Goal: Task Accomplishment & Management: Manage account settings

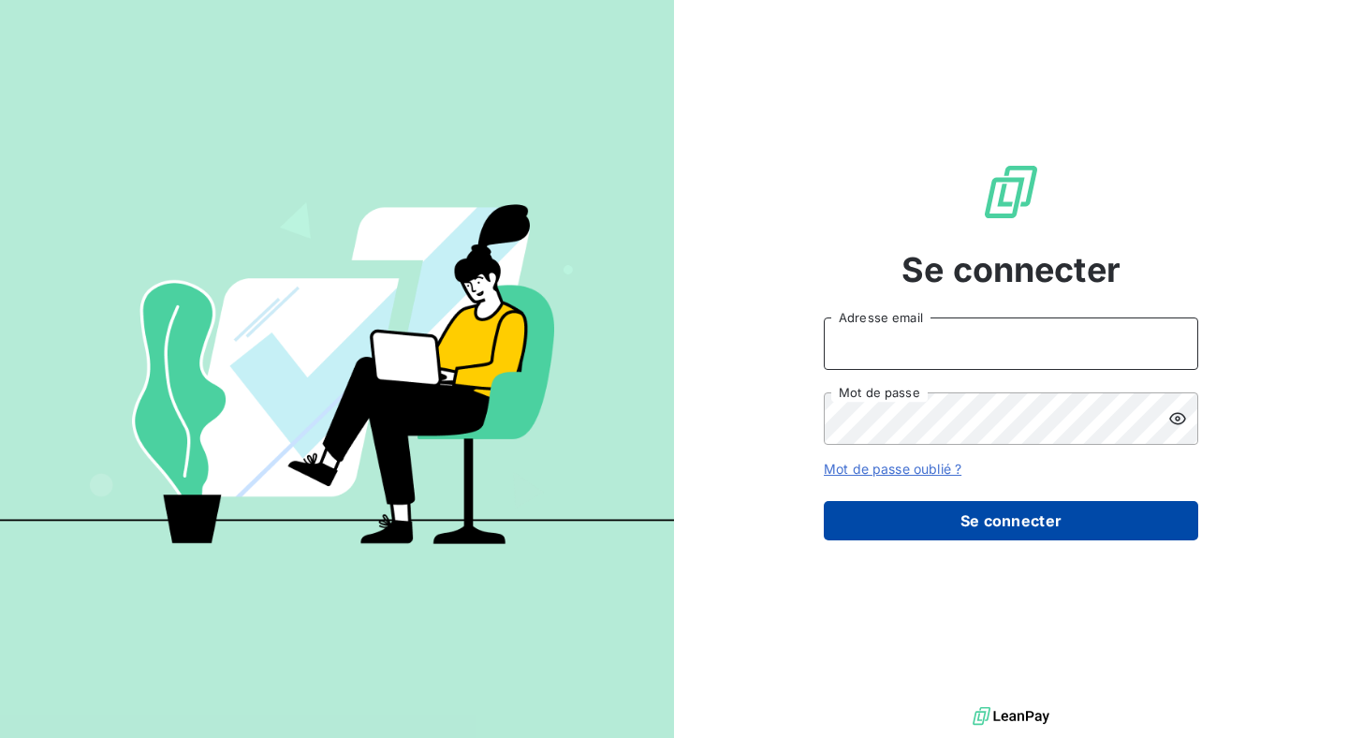
type input "[PERSON_NAME][EMAIL_ADDRESS][DOMAIN_NAME]"
click at [977, 525] on button "Se connecter" at bounding box center [1011, 520] width 375 height 39
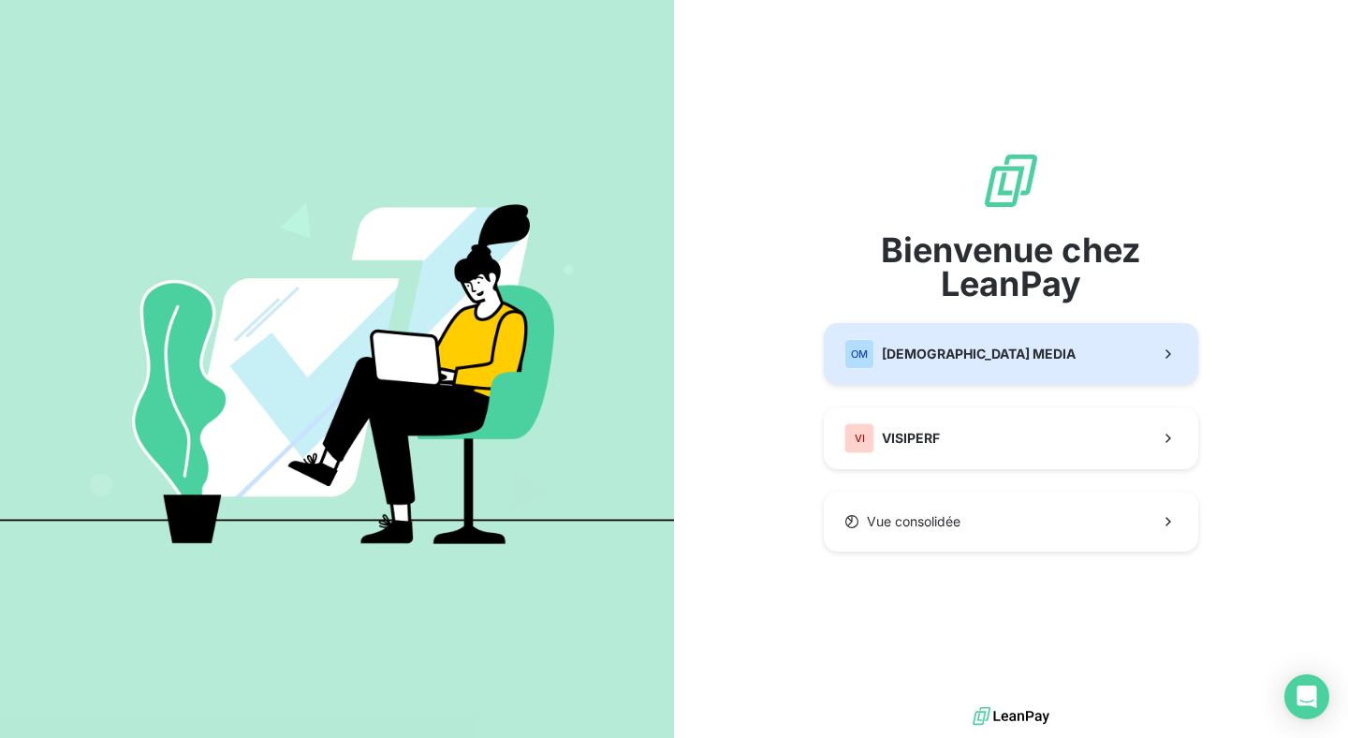
click at [975, 360] on button "OM ORIXA MEDIA" at bounding box center [1011, 354] width 375 height 62
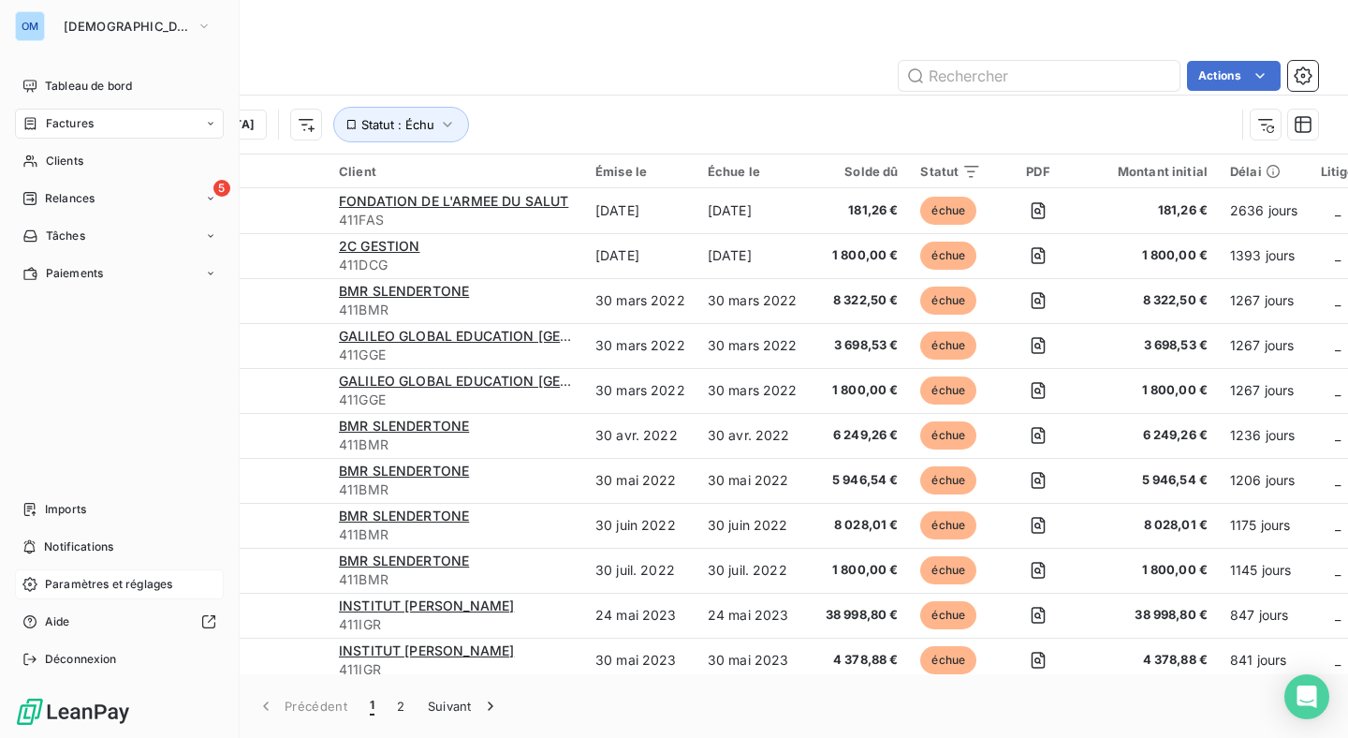
click at [109, 588] on span "Paramètres et réglages" at bounding box center [108, 584] width 127 height 17
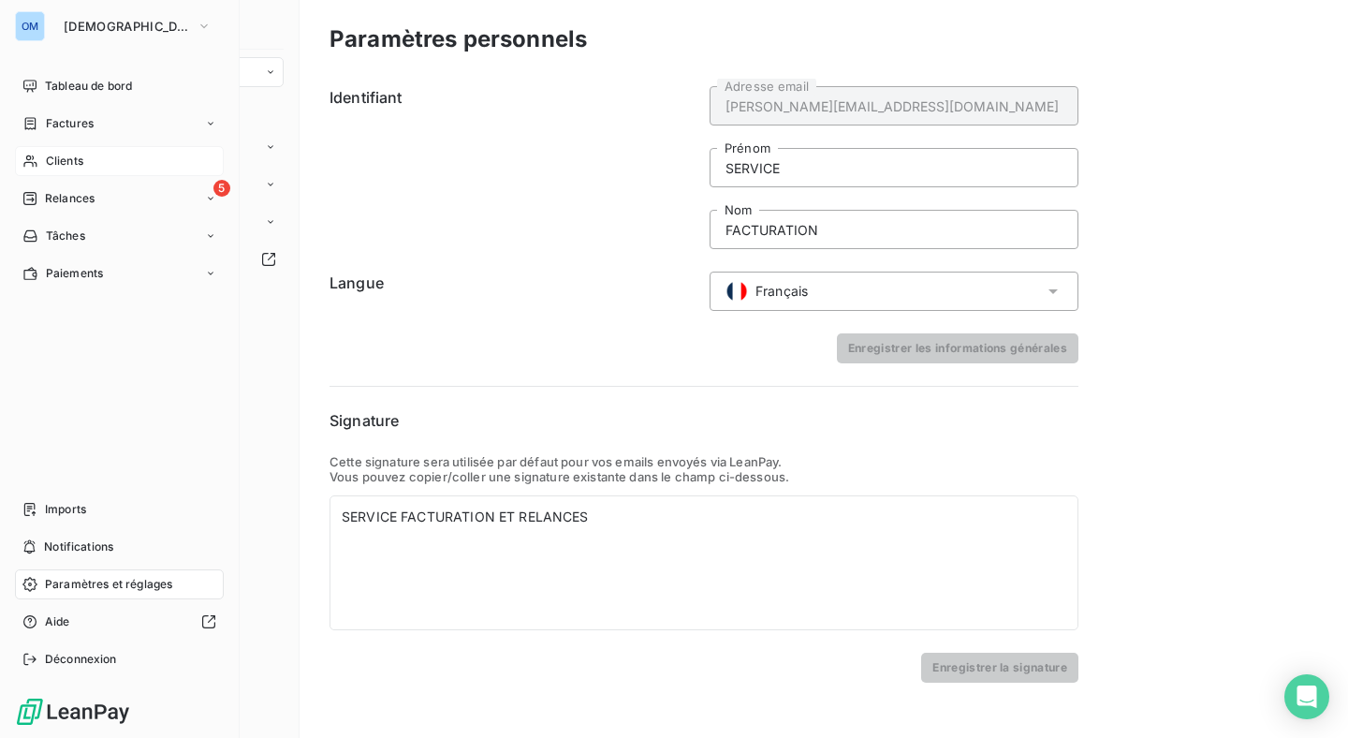
click at [78, 156] on span "Clients" at bounding box center [64, 161] width 37 height 17
click at [66, 85] on span "Tableau de bord" at bounding box center [88, 86] width 87 height 17
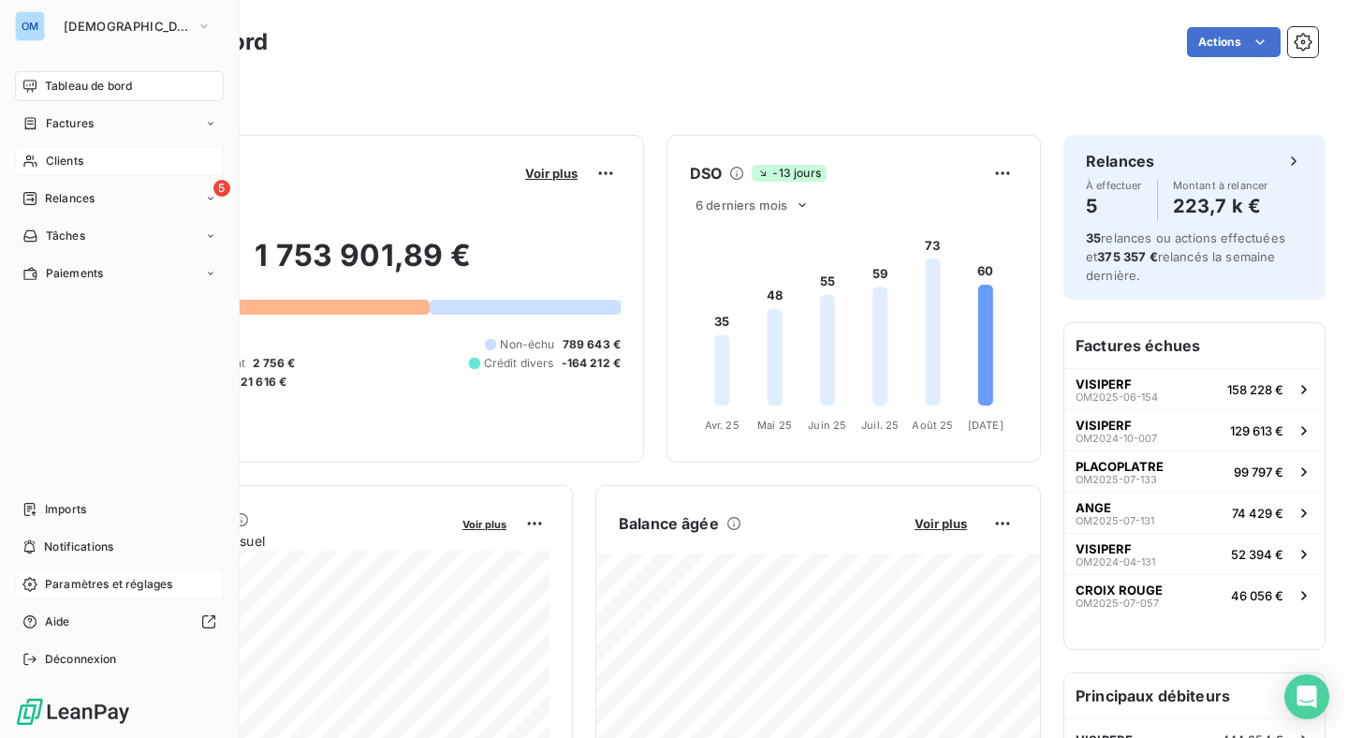
click at [64, 159] on span "Clients" at bounding box center [64, 161] width 37 height 17
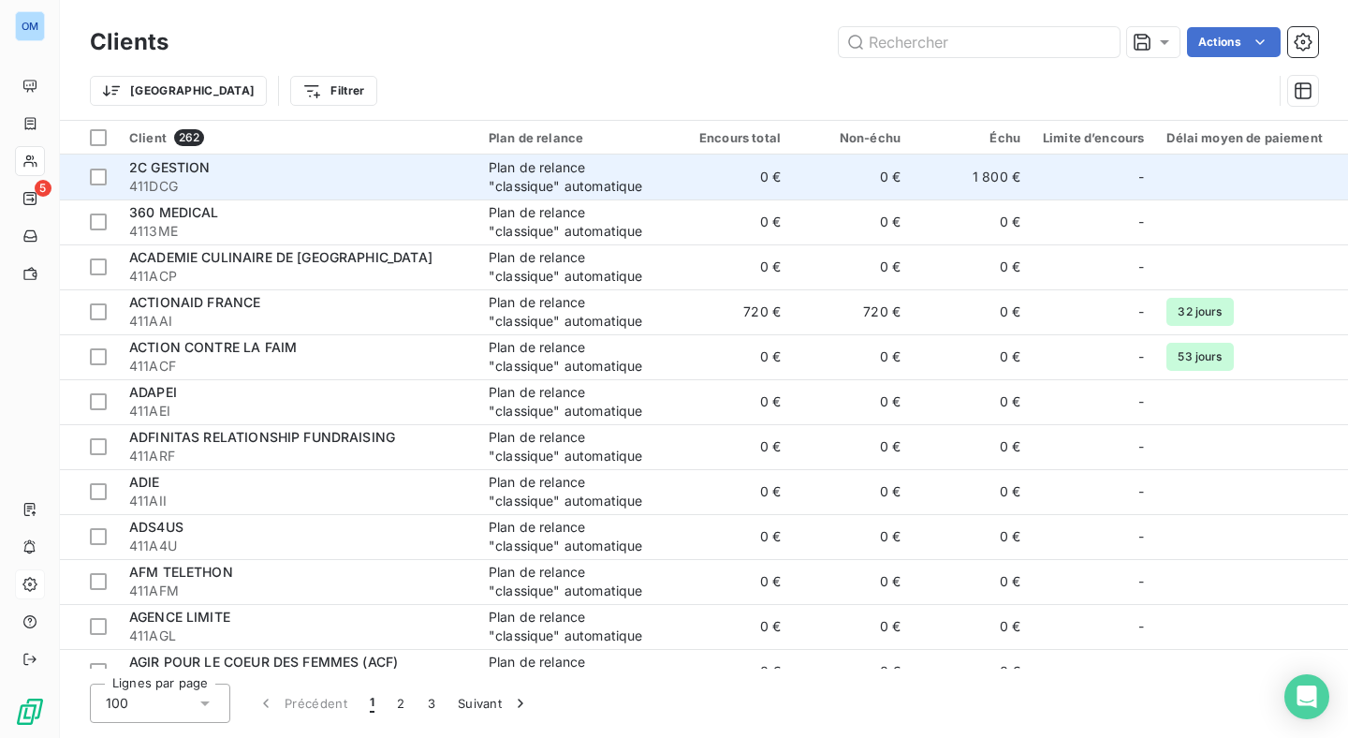
click at [203, 174] on span "2C GESTION" at bounding box center [169, 167] width 81 height 16
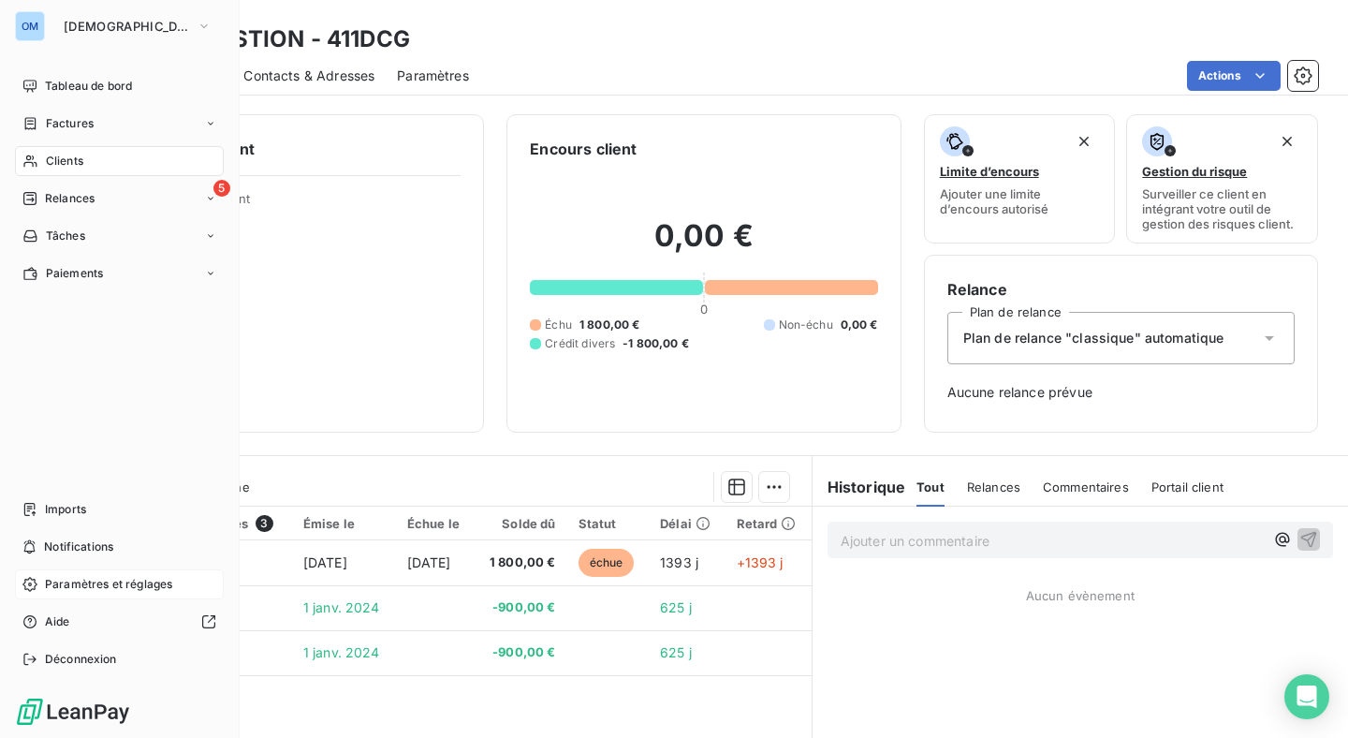
click at [111, 583] on span "Paramètres et réglages" at bounding box center [108, 584] width 127 height 17
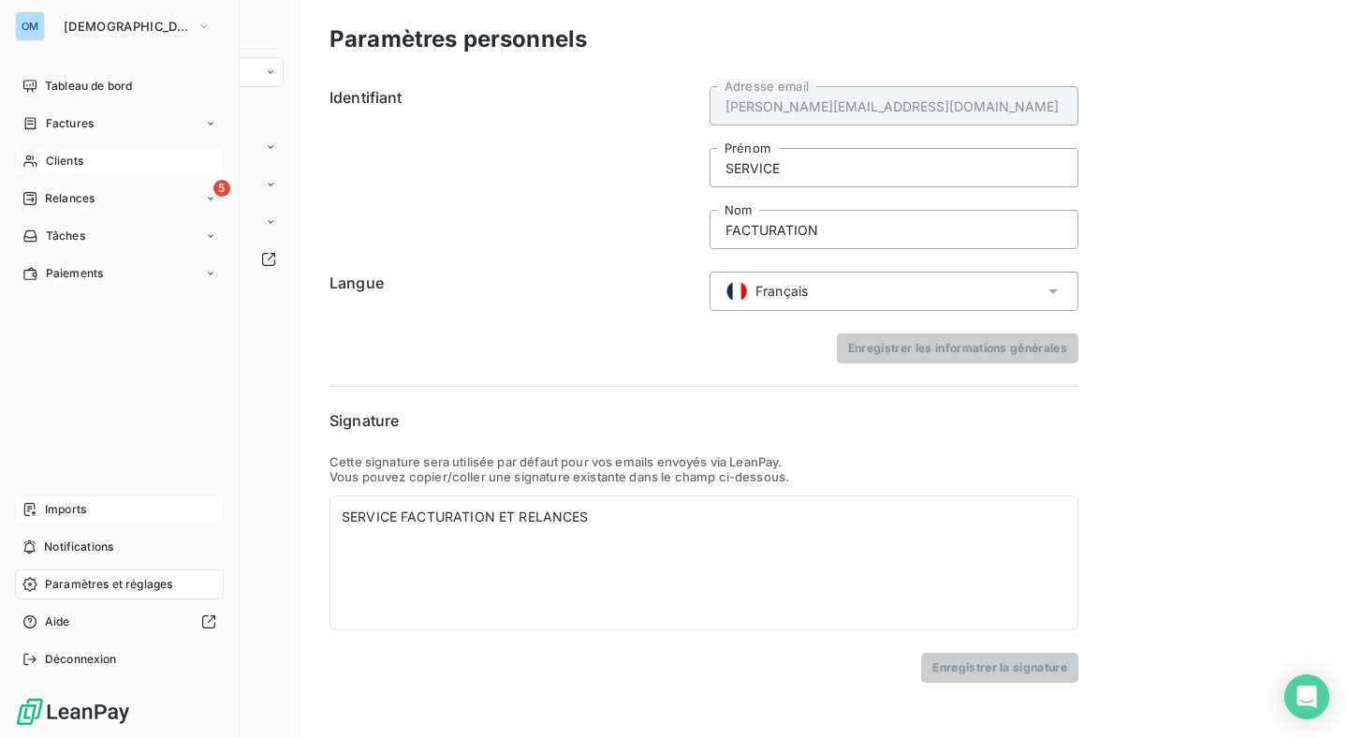
click at [76, 510] on span "Imports" at bounding box center [65, 509] width 41 height 17
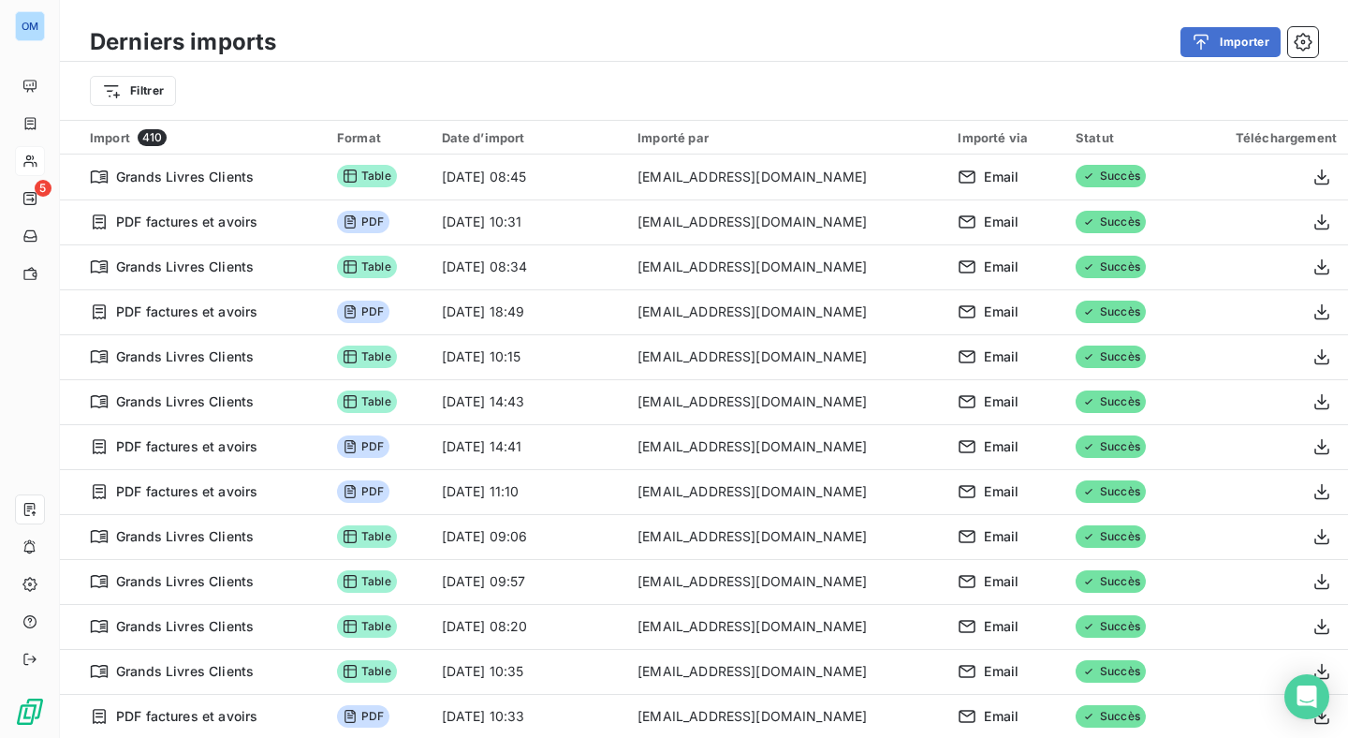
click at [1288, 38] on div "Importer" at bounding box center [809, 42] width 1020 height 30
click at [1308, 43] on icon "button" at bounding box center [1303, 42] width 19 height 19
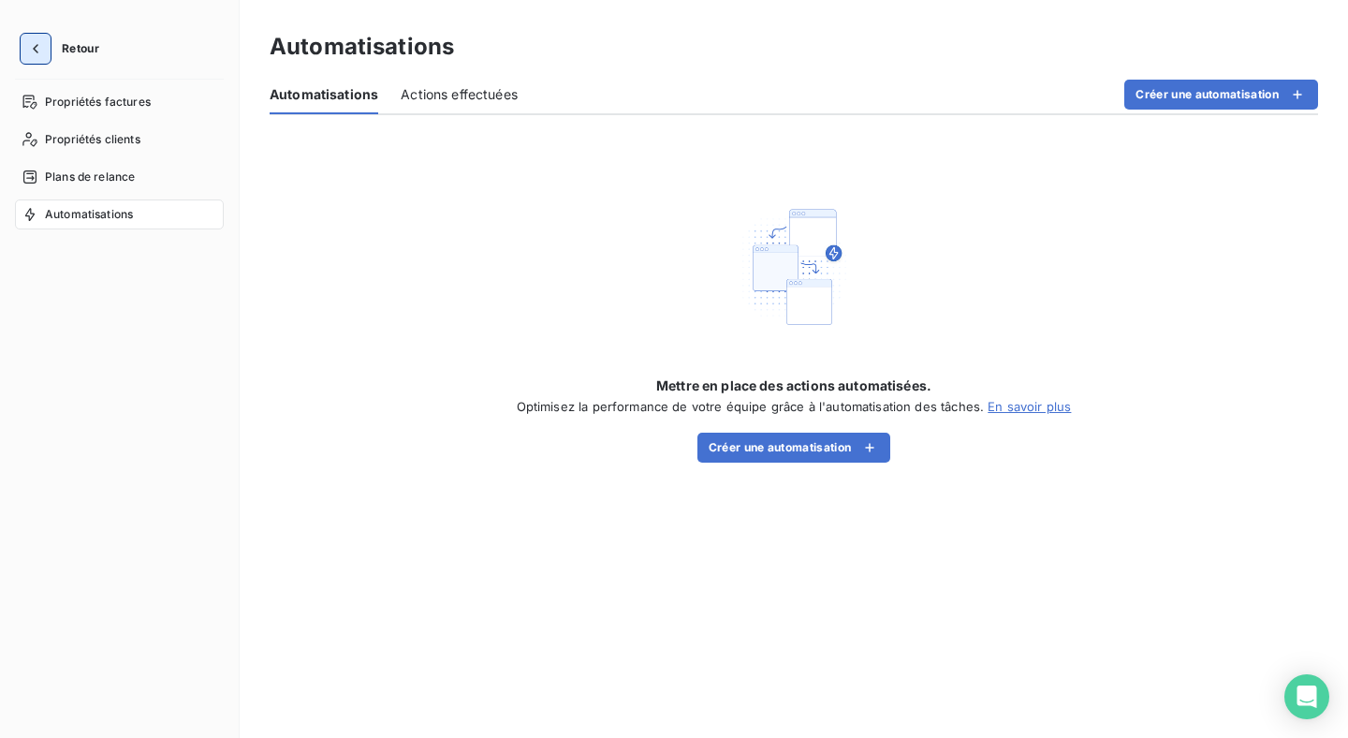
click at [27, 43] on icon "button" at bounding box center [35, 48] width 19 height 19
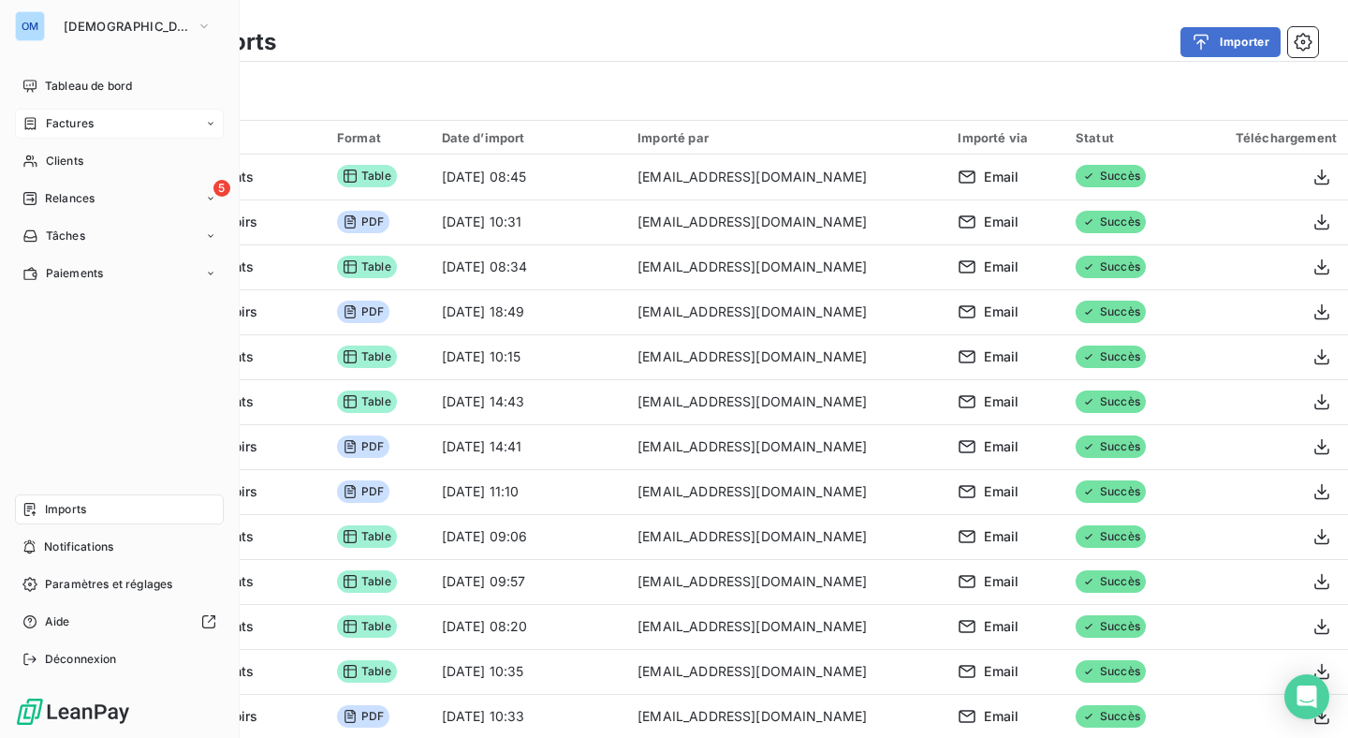
click at [95, 125] on div "Factures" at bounding box center [119, 124] width 209 height 30
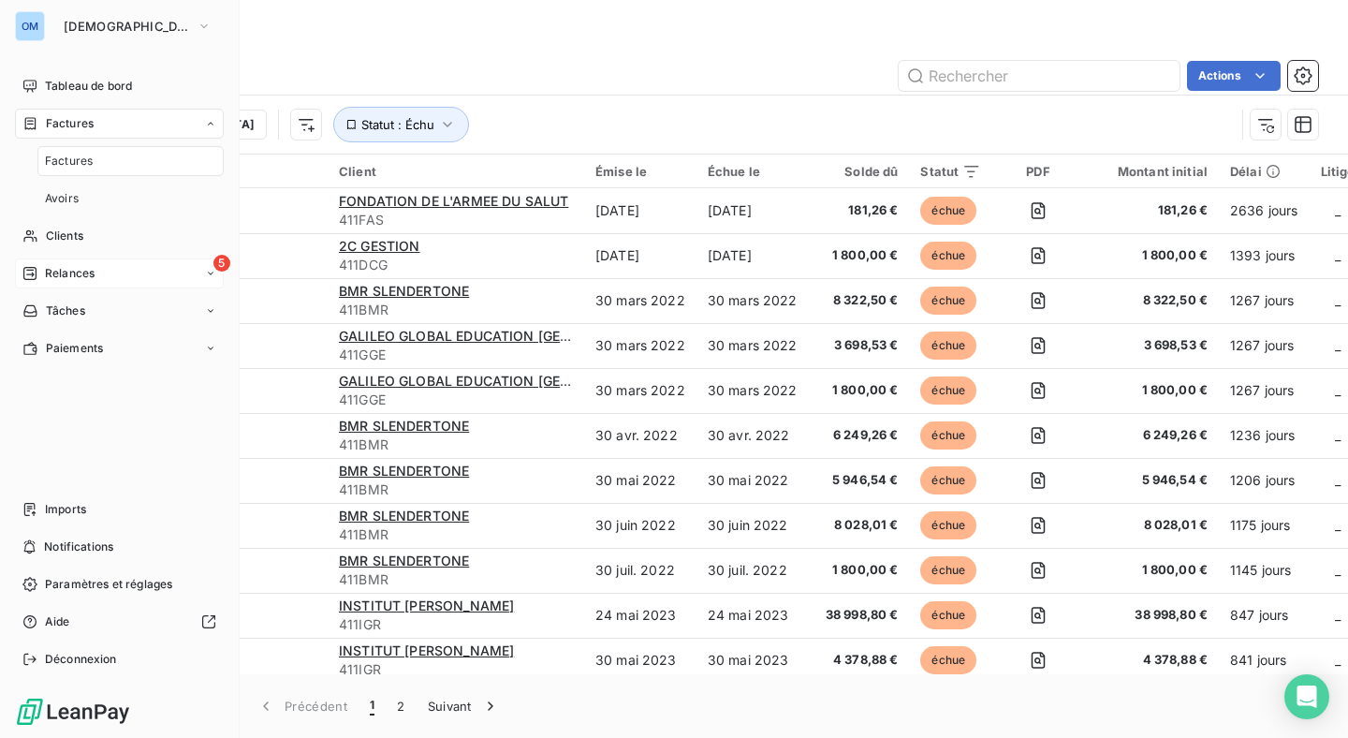
click at [201, 272] on div "5 Relances" at bounding box center [119, 273] width 209 height 30
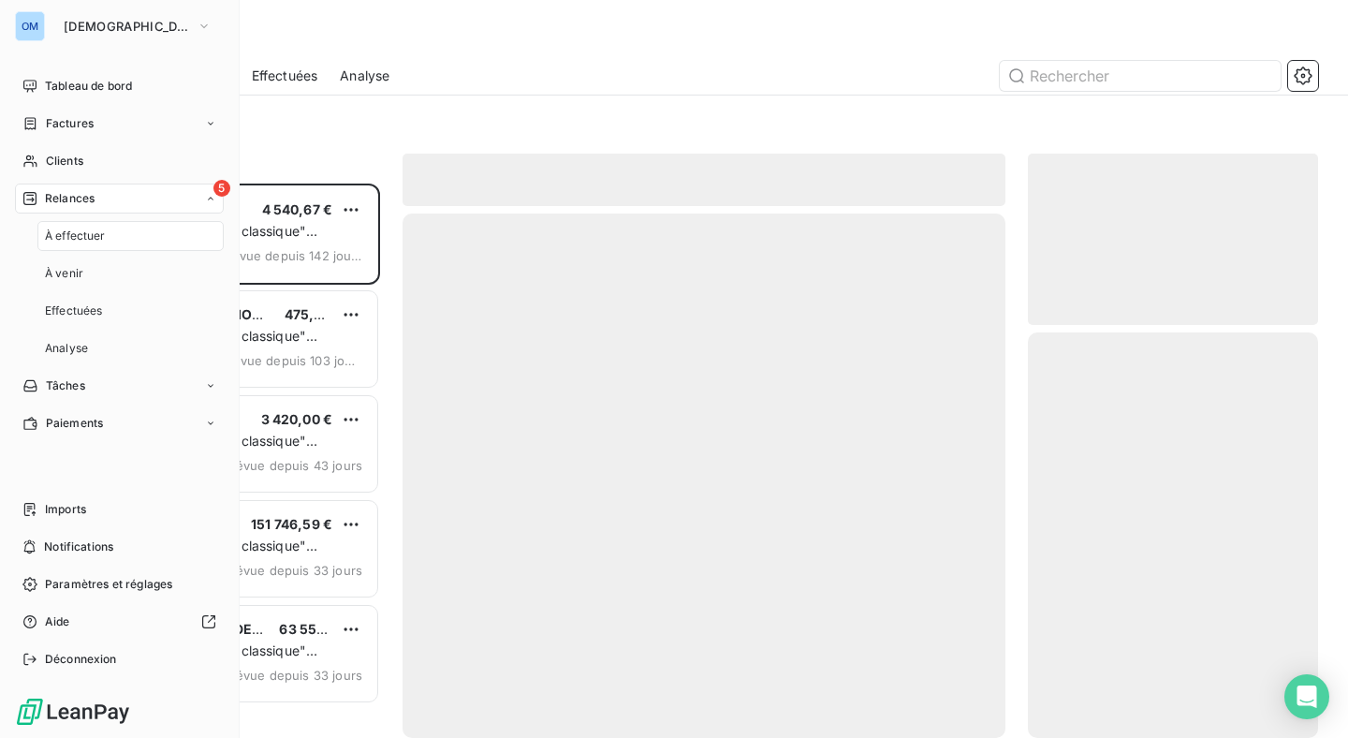
scroll to position [554, 290]
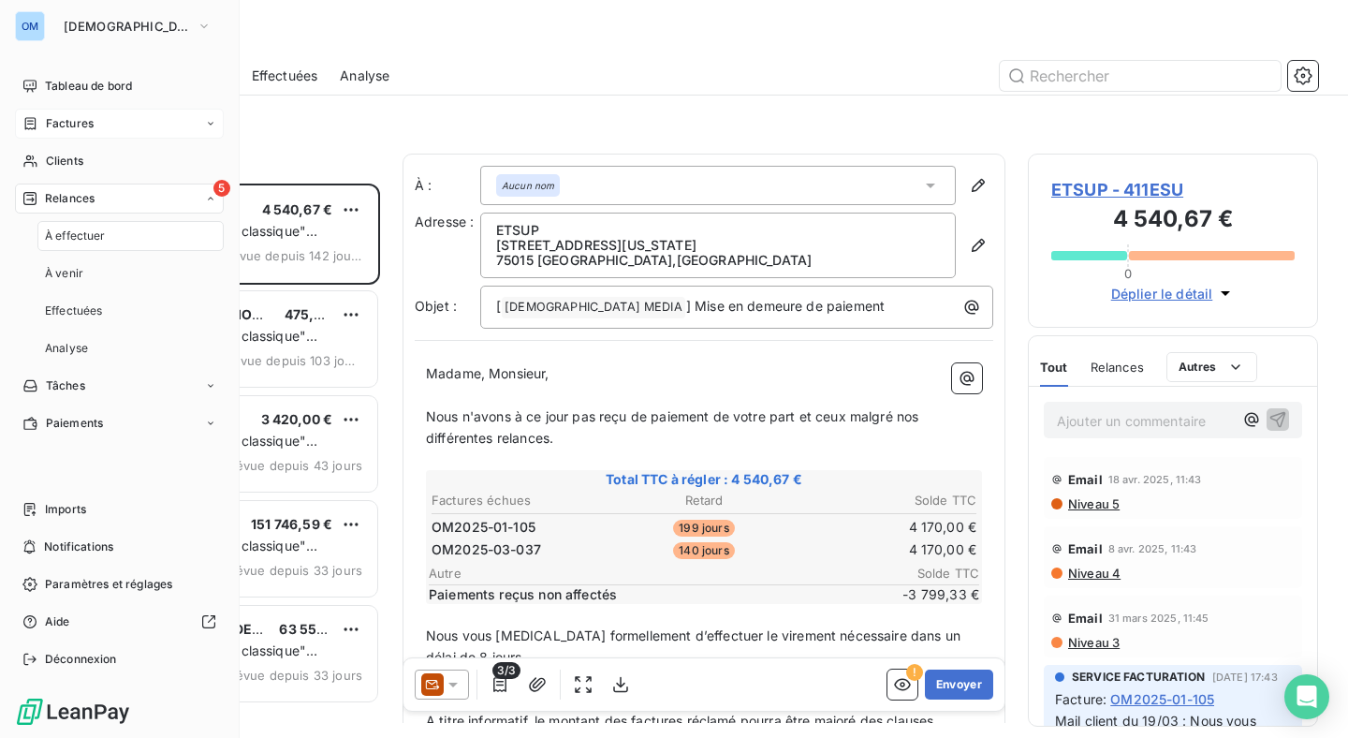
click at [221, 115] on div "Factures" at bounding box center [119, 124] width 209 height 30
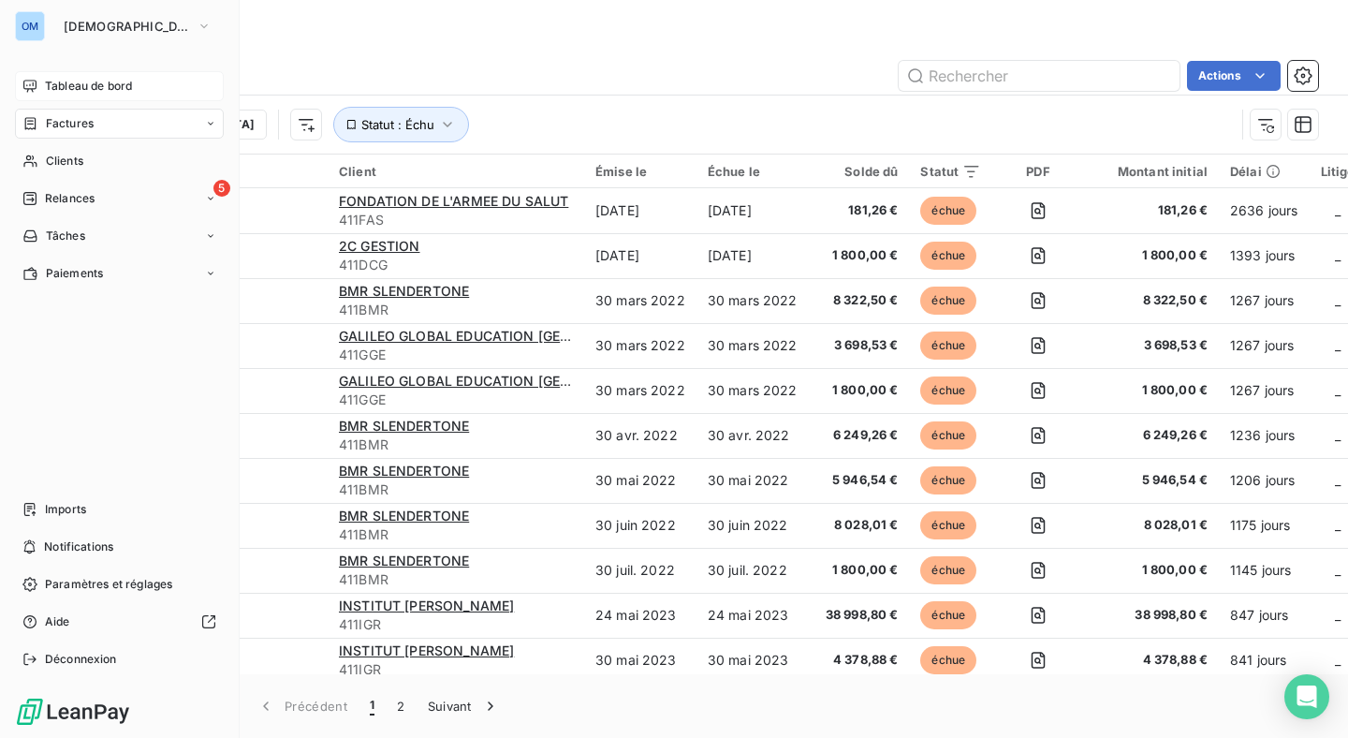
click at [78, 90] on span "Tableau de bord" at bounding box center [88, 86] width 87 height 17
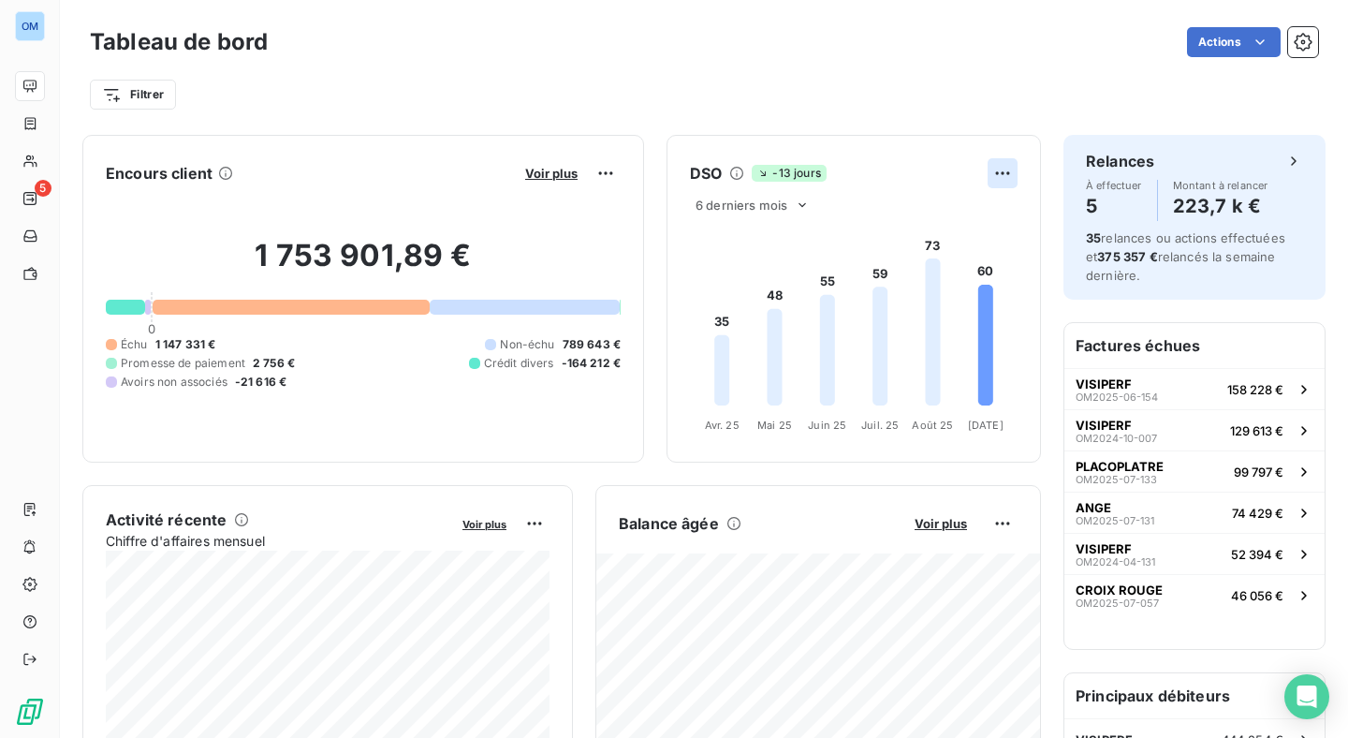
click at [1010, 177] on html "OM 5 Tableau de bord Actions Filtrer Encours client Voir plus 1 753 901,89 € 0 …" at bounding box center [674, 369] width 1348 height 738
click at [949, 206] on div "Exporter" at bounding box center [957, 214] width 105 height 30
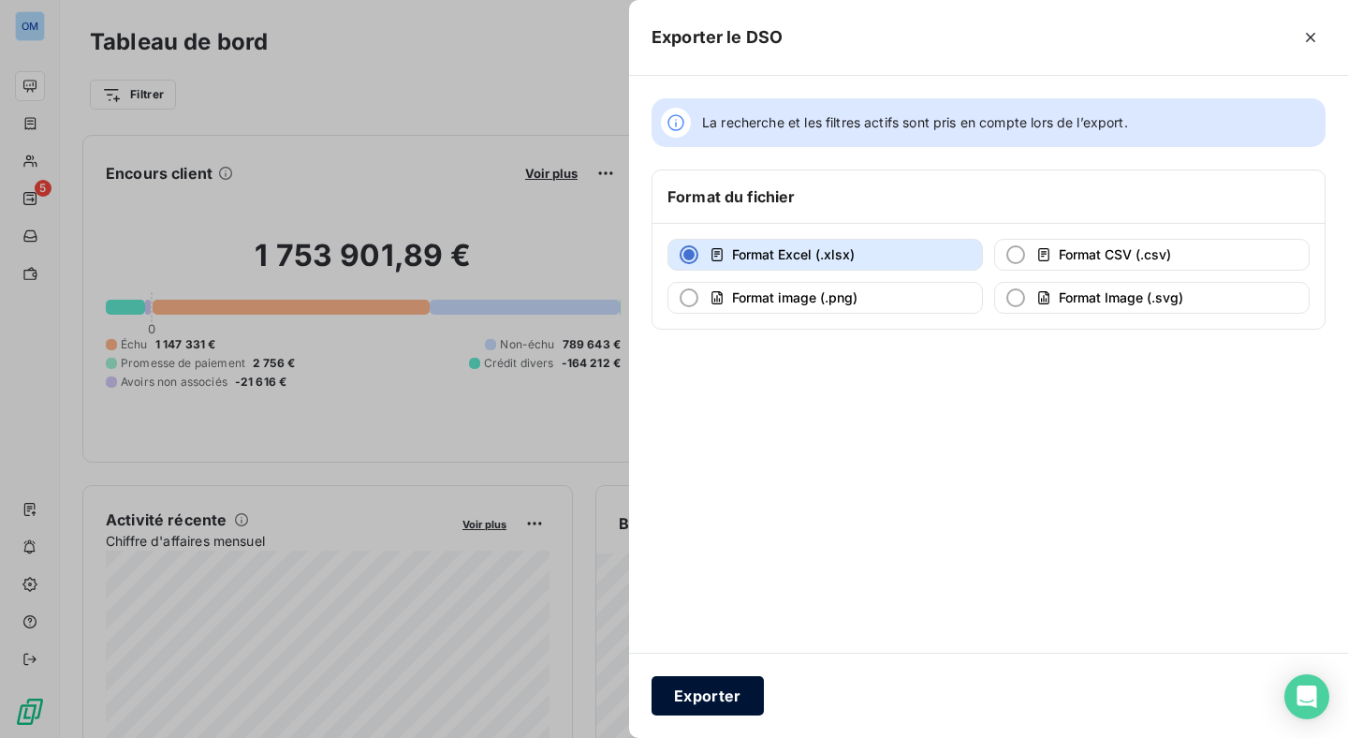
click at [708, 703] on button "Exporter" at bounding box center [708, 695] width 112 height 39
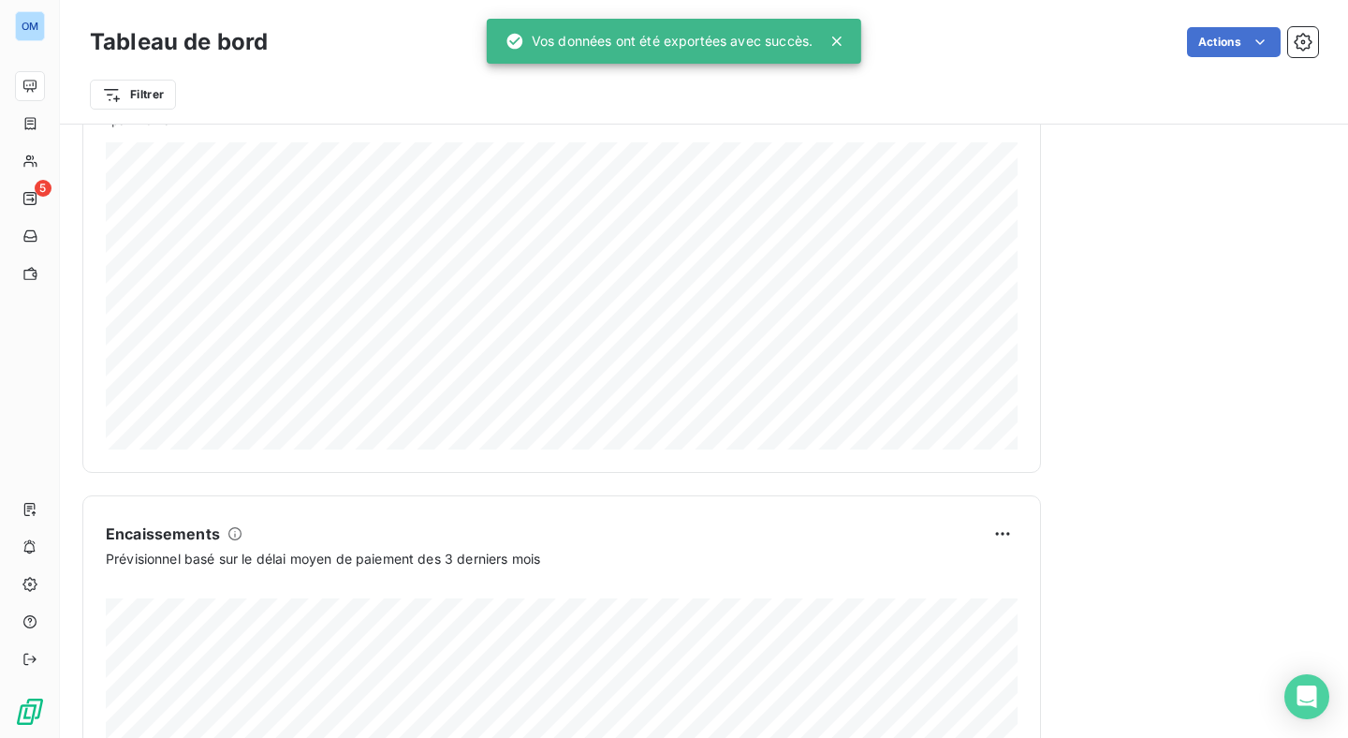
scroll to position [1087, 0]
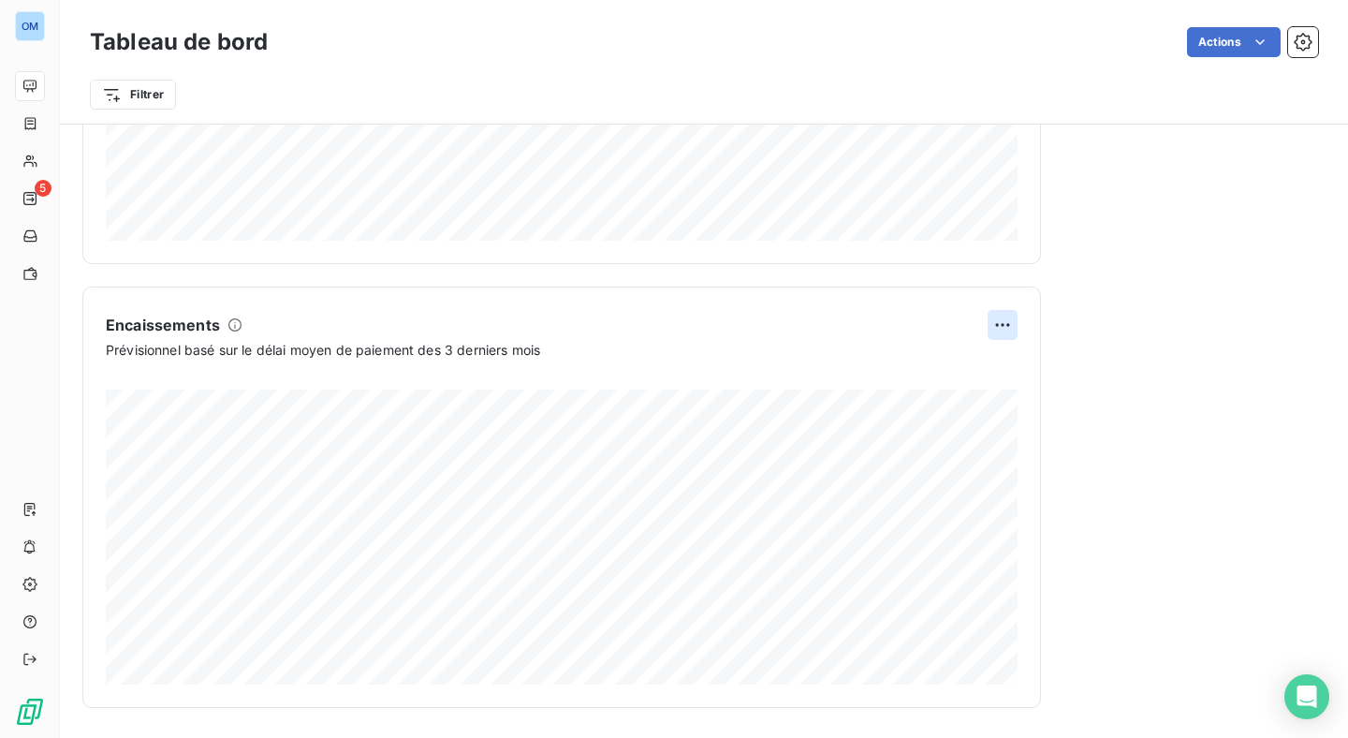
click at [1002, 324] on html "OM 5 Tableau de bord Actions Filtrer Encours client Voir plus 1 753 901,89 € 0 …" at bounding box center [674, 369] width 1348 height 738
click at [947, 368] on div "Exporter" at bounding box center [957, 366] width 105 height 30
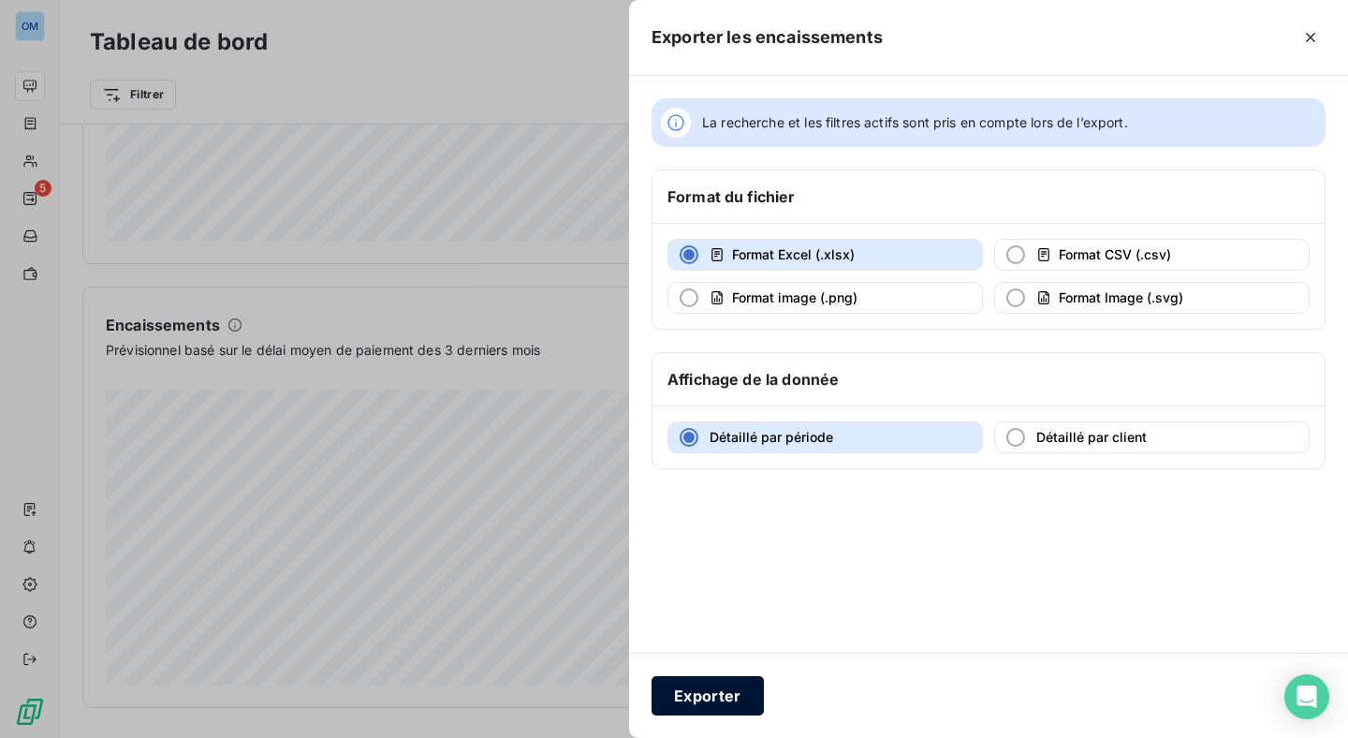
click at [713, 697] on button "Exporter" at bounding box center [708, 695] width 112 height 39
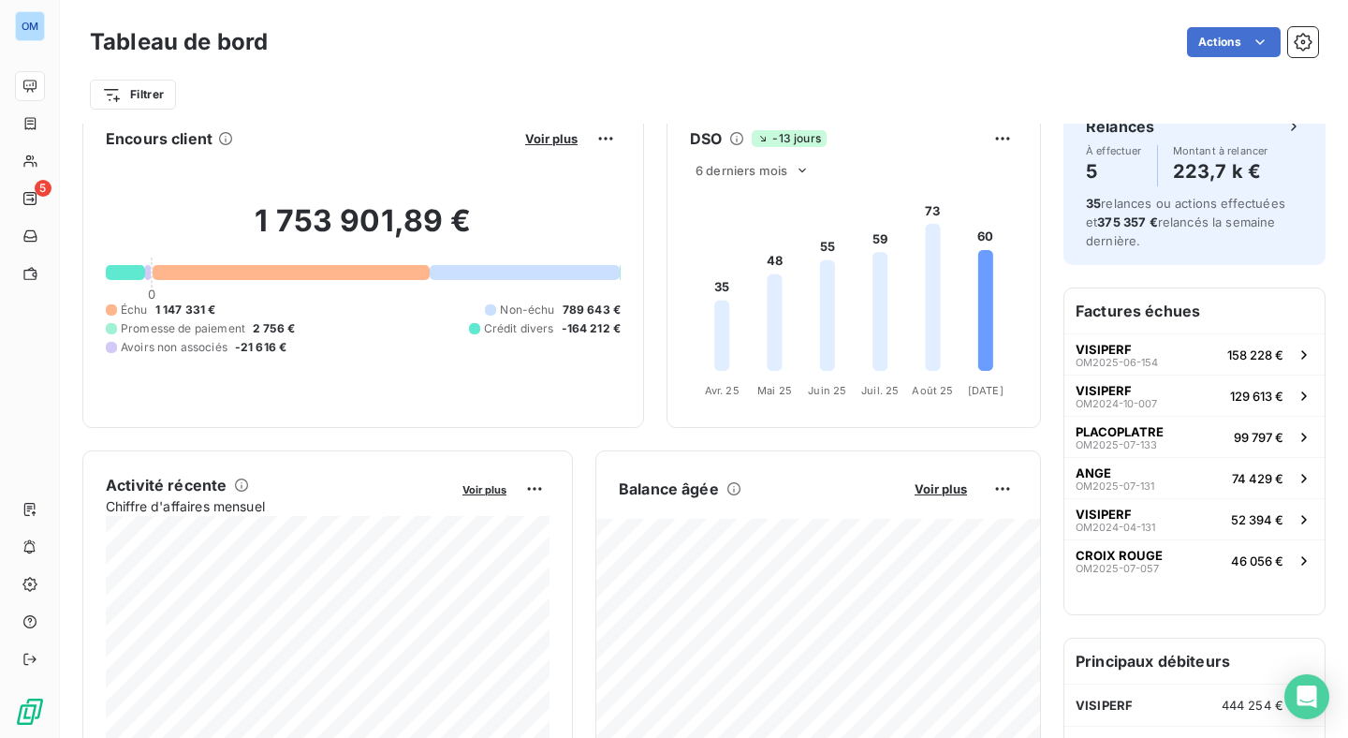
scroll to position [0, 0]
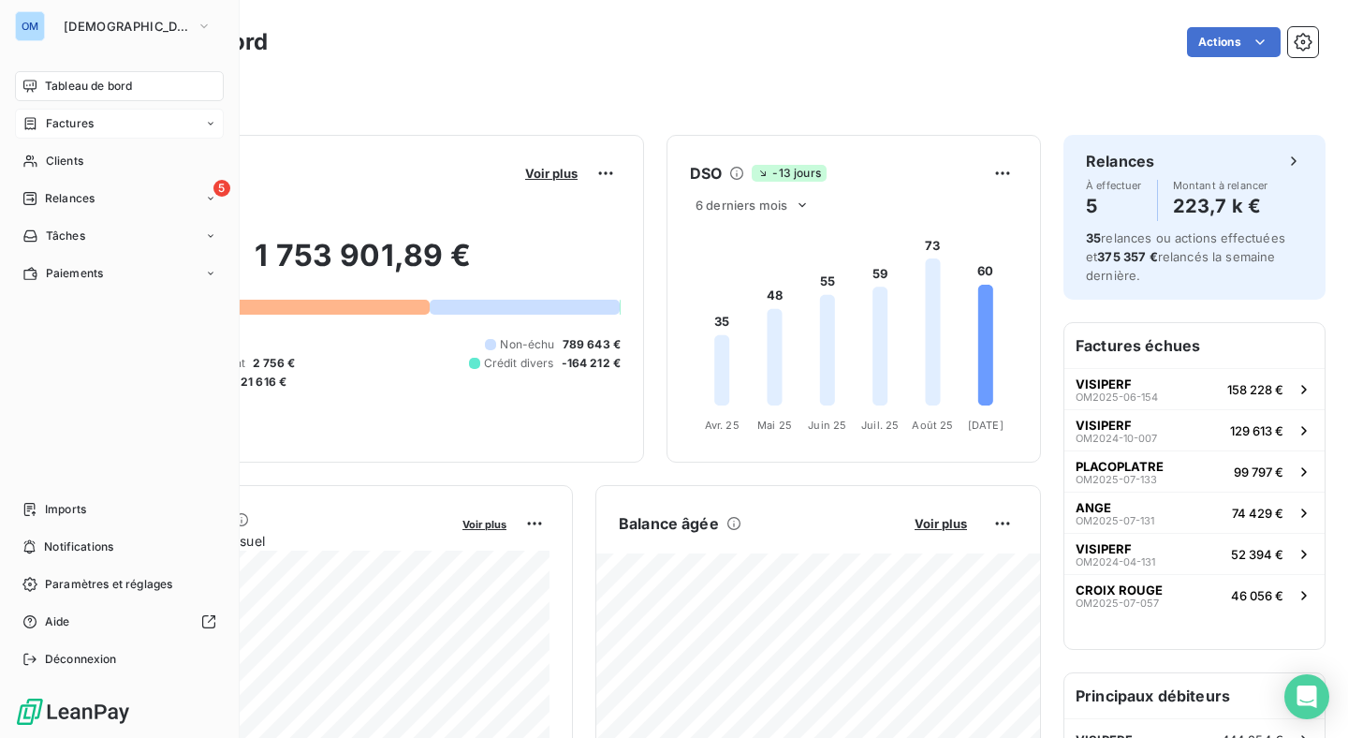
click at [46, 122] on span "Factures" at bounding box center [70, 123] width 48 height 17
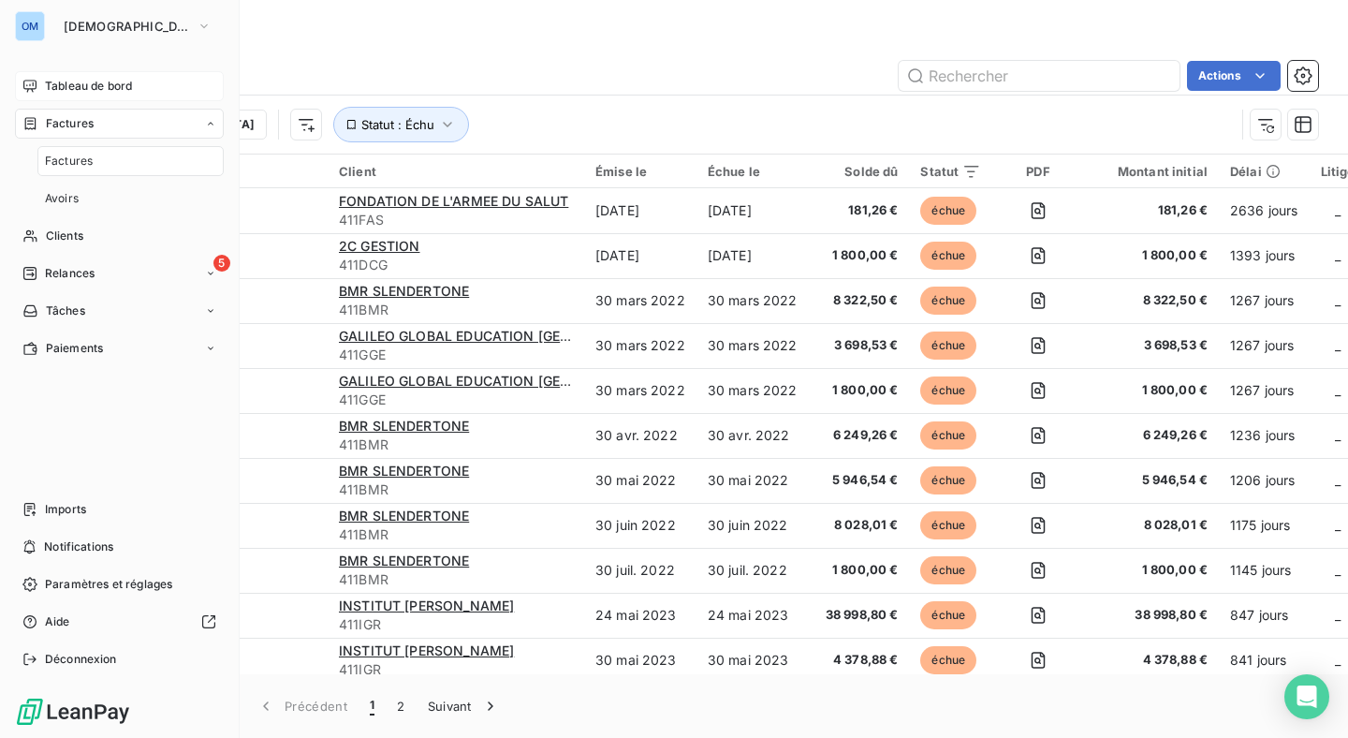
click at [86, 155] on span "Factures" at bounding box center [69, 161] width 48 height 17
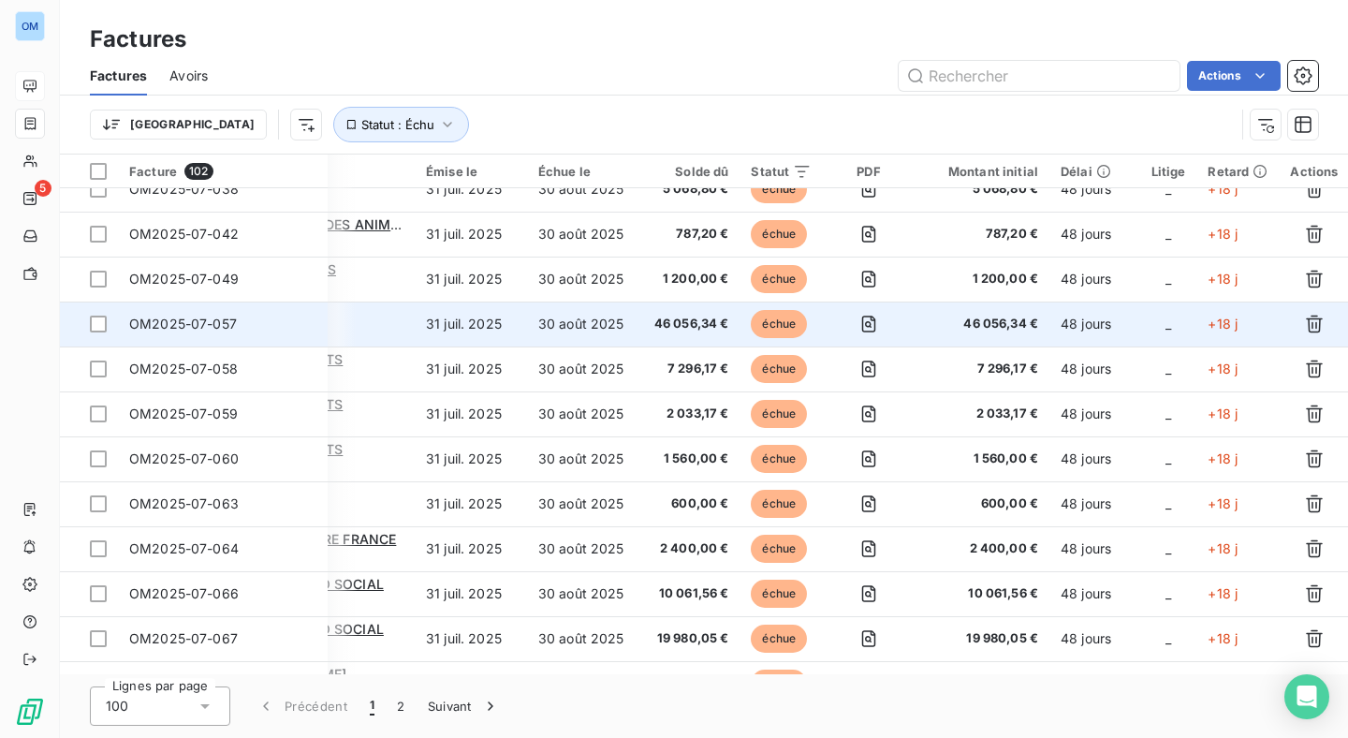
scroll to position [2692, 169]
